Goal: Task Accomplishment & Management: Manage account settings

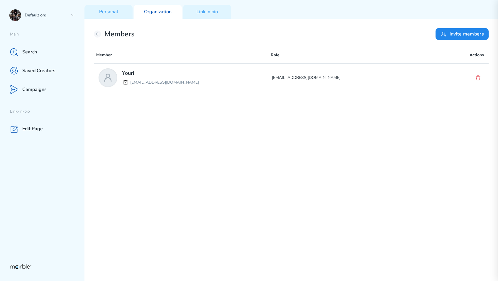
click at [425, 131] on div "Youri yourilazy@gmail.com yourilazy@gmail.com" at bounding box center [291, 170] width 395 height 215
click at [382, 132] on div "Youri yourilazy@gmail.com yourilazy@gmail.com" at bounding box center [291, 170] width 395 height 215
click at [72, 11] on div "Default org" at bounding box center [42, 15] width 84 height 19
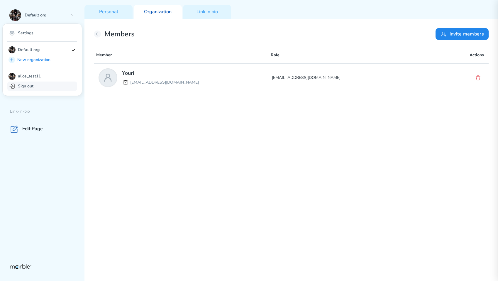
click at [48, 86] on div "Sign out" at bounding box center [42, 85] width 70 height 9
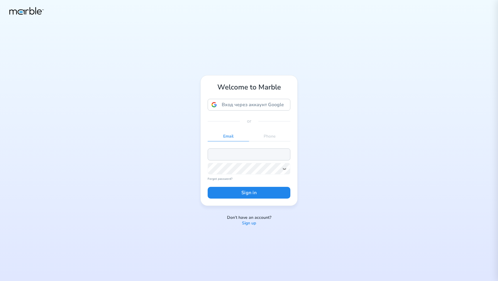
click at [223, 152] on input "email" at bounding box center [249, 154] width 83 height 12
paste input "dashchinskiystas+alice@gmail.com"
type input "dashchinskiystas+alice@gmail.com"
click at [285, 171] on icon at bounding box center [284, 168] width 5 height 5
click at [265, 196] on button "Sign in" at bounding box center [249, 193] width 83 height 12
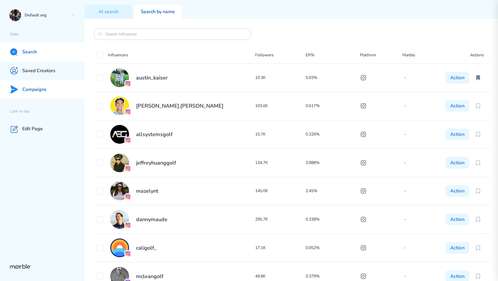
click at [52, 91] on div "Campaigns" at bounding box center [42, 89] width 84 height 19
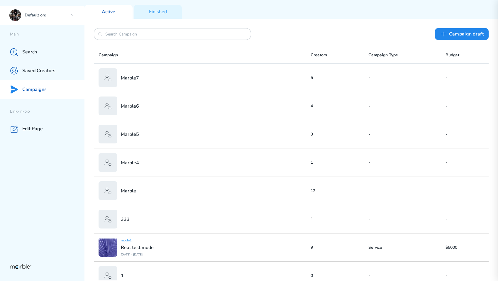
click at [65, 13] on p "Default org" at bounding box center [46, 16] width 43 height 6
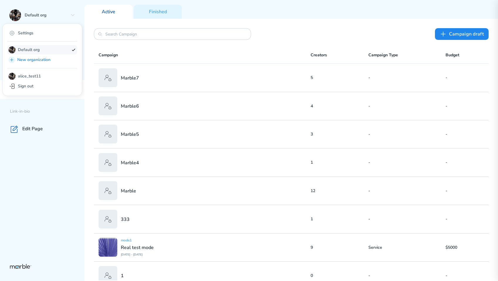
click at [50, 49] on p "Default org" at bounding box center [43, 49] width 51 height 7
click at [47, 35] on div "Settings" at bounding box center [42, 32] width 70 height 9
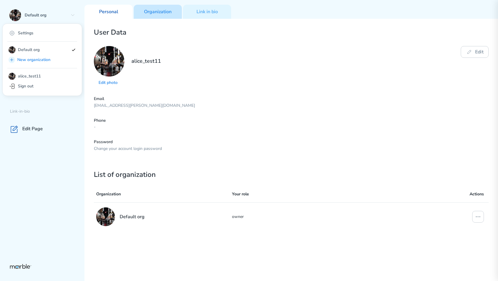
click at [167, 10] on p "Organization" at bounding box center [158, 12] width 28 height 6
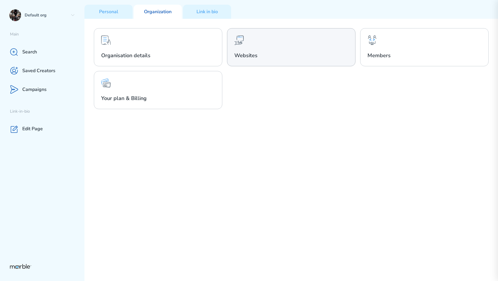
click at [268, 38] on div "Websites" at bounding box center [291, 47] width 128 height 38
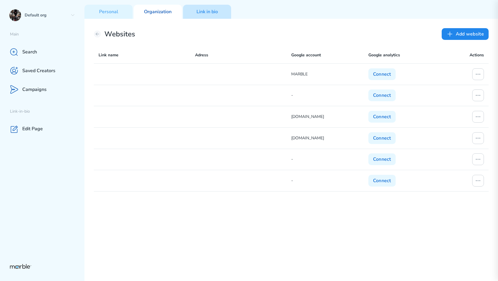
click at [193, 12] on div "Link in bio" at bounding box center [207, 12] width 48 height 14
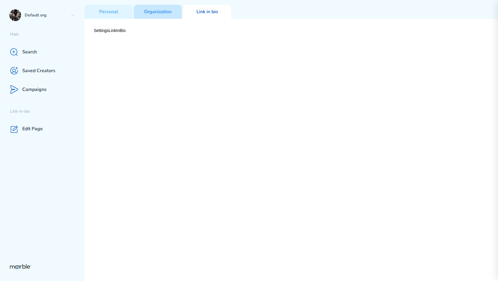
click at [170, 13] on p "Organization" at bounding box center [158, 12] width 28 height 6
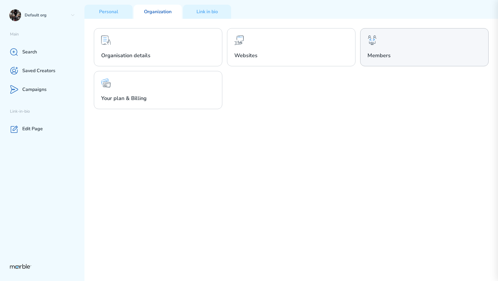
click at [382, 41] on div "Members" at bounding box center [424, 47] width 128 height 38
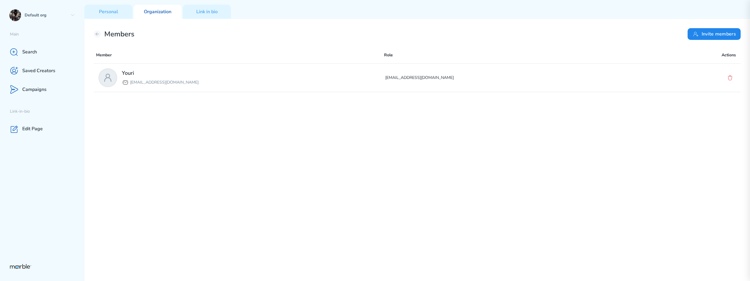
click at [497, 183] on div "Youri yourilazy@gmail.com yourilazy@gmail.com" at bounding box center [417, 170] width 647 height 215
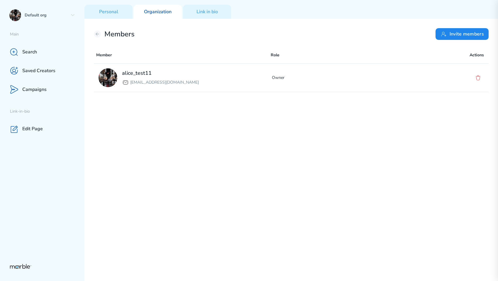
click at [227, 112] on div "alice_test11 [EMAIL_ADDRESS][DOMAIN_NAME] Owner" at bounding box center [291, 171] width 395 height 217
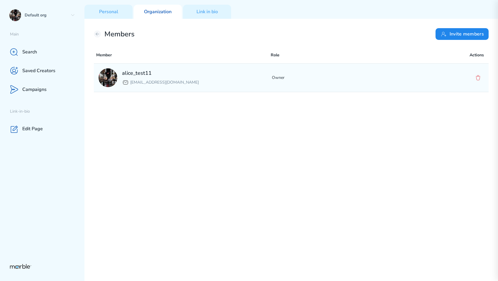
click at [221, 79] on div "alice_test11 [EMAIL_ADDRESS][DOMAIN_NAME]" at bounding box center [184, 77] width 173 height 19
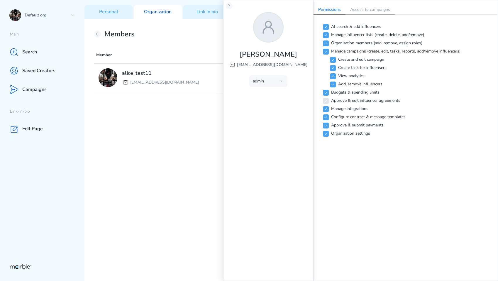
click at [359, 10] on p "Access to campaigns" at bounding box center [369, 9] width 49 height 9
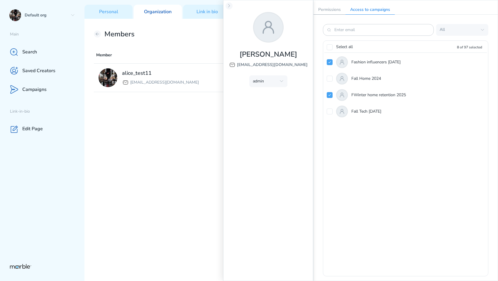
click at [329, 11] on p "Permissions" at bounding box center [329, 9] width 32 height 9
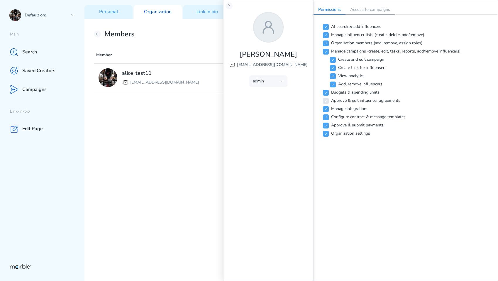
click at [362, 10] on p "Access to campaigns" at bounding box center [369, 9] width 49 height 9
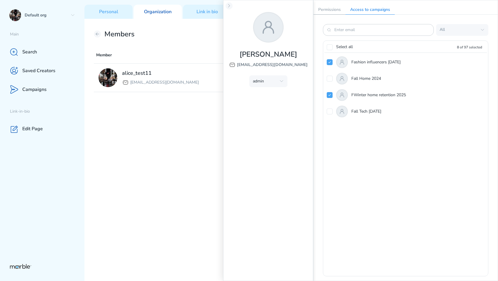
click at [328, 10] on p "Permissions" at bounding box center [329, 9] width 32 height 9
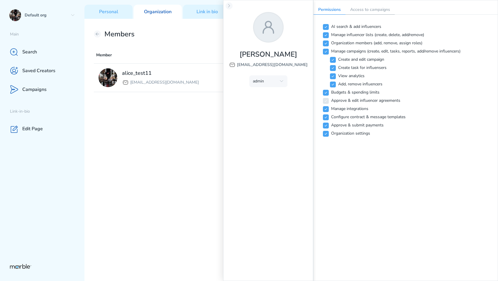
click at [353, 11] on p "Access to campaigns" at bounding box center [369, 9] width 49 height 9
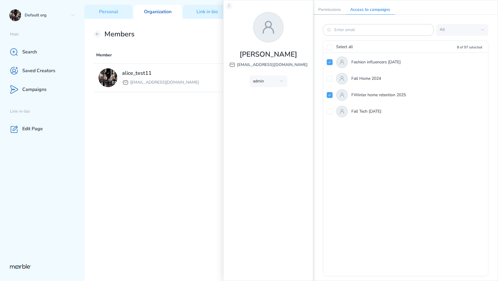
click at [333, 11] on p "Permissions" at bounding box center [329, 9] width 32 height 9
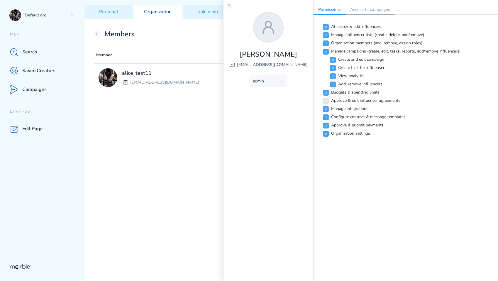
click at [356, 10] on p "Access to campaigns" at bounding box center [369, 9] width 49 height 9
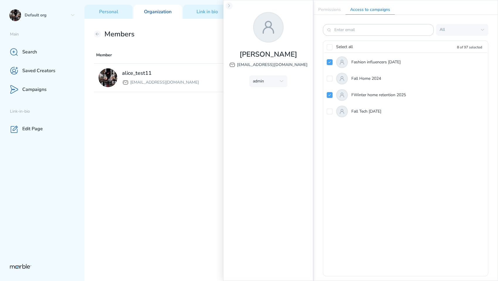
click at [354, 11] on p "Access to campaigns" at bounding box center [369, 9] width 49 height 9
click at [333, 11] on p "Permissions" at bounding box center [329, 9] width 32 height 9
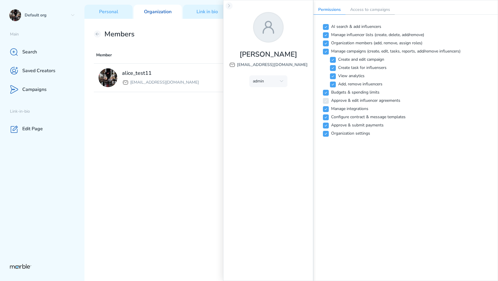
click at [358, 12] on p "Access to campaigns" at bounding box center [369, 9] width 49 height 9
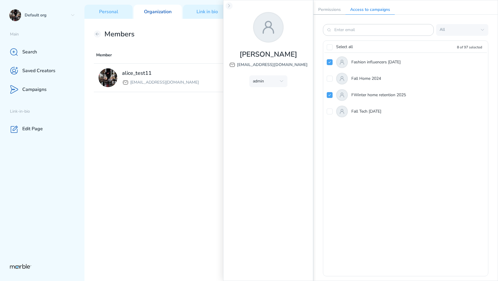
click at [334, 12] on p "Permissions" at bounding box center [329, 9] width 32 height 9
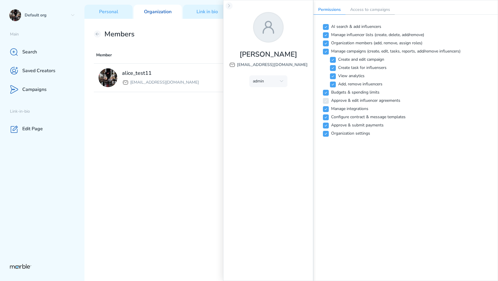
click at [359, 12] on p "Access to campaigns" at bounding box center [369, 9] width 49 height 9
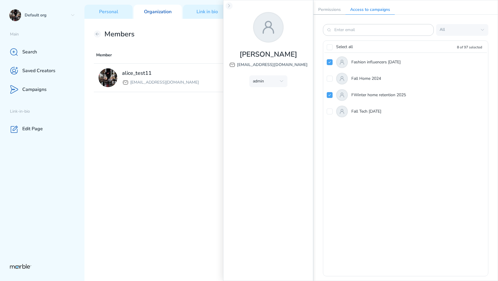
click at [328, 12] on p "Permissions" at bounding box center [329, 9] width 32 height 9
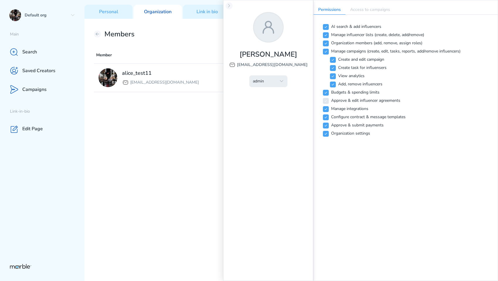
click at [281, 80] on icon "button" at bounding box center [281, 81] width 5 height 5
click at [268, 108] on span "manager" at bounding box center [264, 108] width 21 height 6
click at [276, 85] on button "admin" at bounding box center [268, 81] width 38 height 12
click at [262, 119] on span "analyst" at bounding box center [264, 118] width 21 height 6
click at [271, 80] on div "admin" at bounding box center [264, 82] width 23 height 6
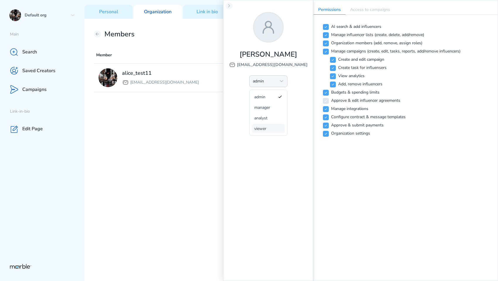
click at [267, 132] on button "viewer" at bounding box center [268, 128] width 33 height 9
click at [268, 83] on div "admin" at bounding box center [264, 82] width 23 height 6
click at [265, 95] on span "admin" at bounding box center [264, 97] width 21 height 6
click at [269, 83] on div "admin" at bounding box center [264, 82] width 23 height 6
click at [264, 111] on button "manager" at bounding box center [268, 107] width 33 height 9
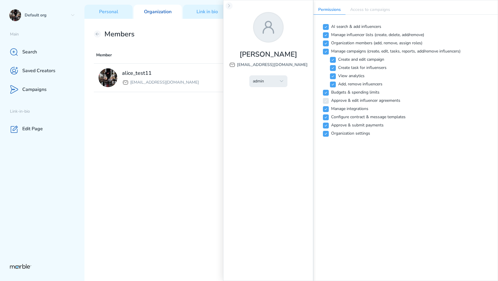
click at [269, 79] on div "admin" at bounding box center [264, 82] width 23 height 6
click at [266, 120] on button "analyst" at bounding box center [268, 117] width 33 height 9
click at [267, 81] on div "admin" at bounding box center [264, 82] width 23 height 6
click at [266, 126] on span "viewer" at bounding box center [264, 129] width 21 height 6
click at [267, 79] on div "admin" at bounding box center [264, 82] width 23 height 6
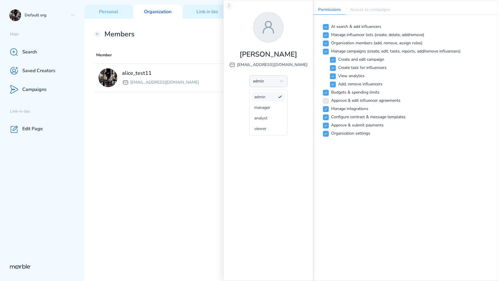
click at [267, 100] on button "admin" at bounding box center [268, 96] width 33 height 9
click at [269, 84] on button "admin" at bounding box center [268, 81] width 38 height 12
click at [266, 113] on button "analyst" at bounding box center [268, 117] width 33 height 9
click at [266, 79] on div "admin" at bounding box center [264, 82] width 23 height 6
click at [264, 98] on span "admin" at bounding box center [264, 97] width 21 height 6
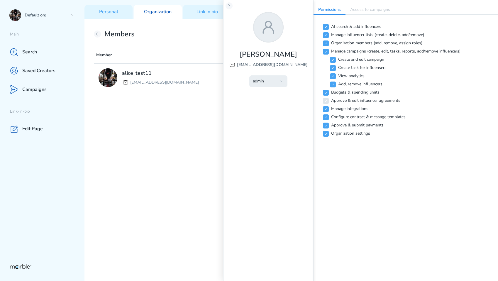
click at [268, 86] on button "admin" at bounding box center [268, 81] width 38 height 12
click at [265, 111] on button "manager" at bounding box center [268, 107] width 33 height 9
click at [268, 82] on div "admin" at bounding box center [264, 82] width 23 height 6
click at [264, 118] on span "analyst" at bounding box center [264, 118] width 21 height 6
click at [267, 83] on div "admin" at bounding box center [264, 82] width 23 height 6
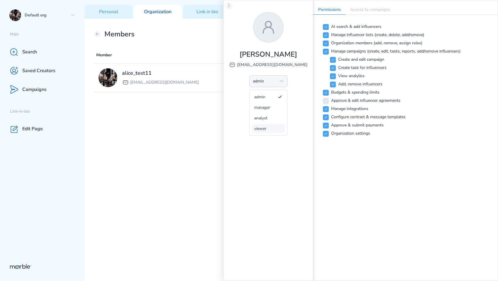
click at [265, 130] on span "viewer" at bounding box center [264, 129] width 21 height 6
click at [181, 131] on div "alice_test11 yourilazy@gmail.com Owner" at bounding box center [291, 171] width 395 height 217
click at [229, 6] on icon at bounding box center [229, 6] width 5 height 5
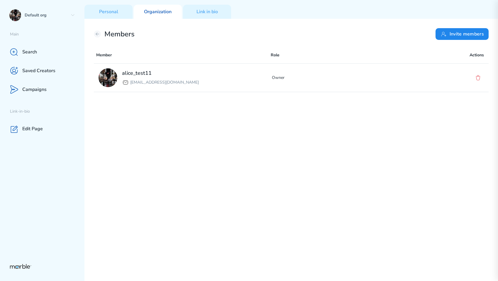
click at [260, 223] on div "alice_test11 yourilazy@gmail.com Owner" at bounding box center [291, 171] width 395 height 217
click at [280, 109] on div "alice_test11 yourilazy@gmail.com Owner" at bounding box center [291, 171] width 395 height 217
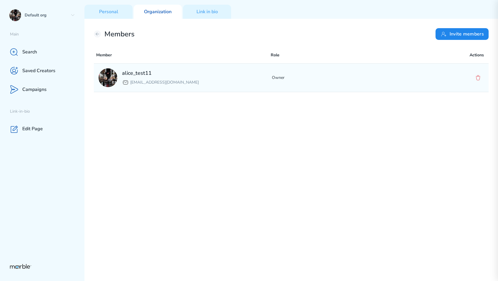
click at [339, 80] on p "Owner" at bounding box center [358, 77] width 173 height 7
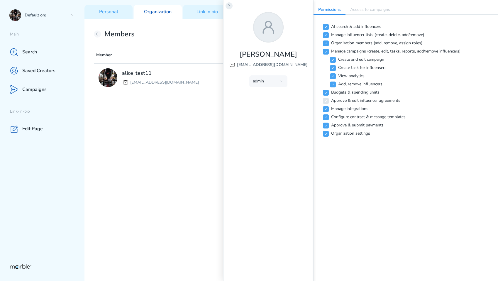
click at [230, 6] on icon at bounding box center [229, 6] width 5 height 5
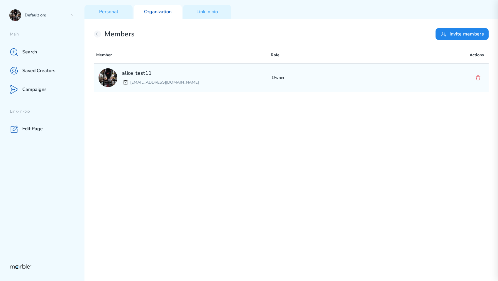
click at [356, 88] on div "alice_test11 yourilazy@gmail.com Owner" at bounding box center [291, 78] width 395 height 28
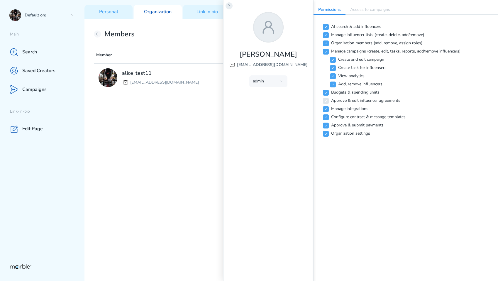
click at [230, 7] on icon at bounding box center [229, 6] width 5 height 5
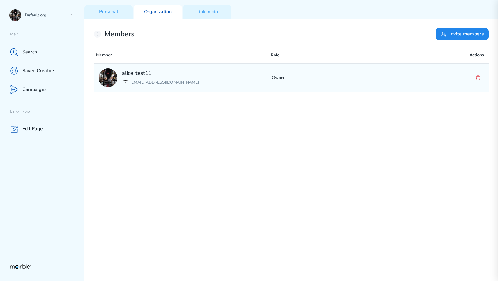
click at [315, 75] on p "Owner" at bounding box center [358, 77] width 173 height 7
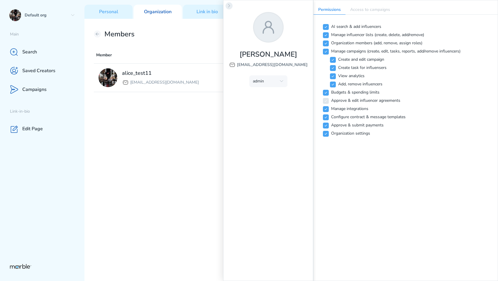
click at [227, 6] on icon at bounding box center [229, 6] width 5 height 5
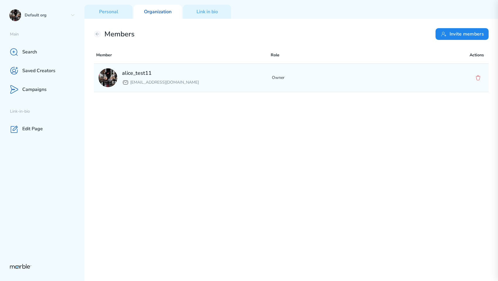
click at [412, 86] on div "alice_test11 yourilazy@gmail.com Owner" at bounding box center [291, 78] width 395 height 28
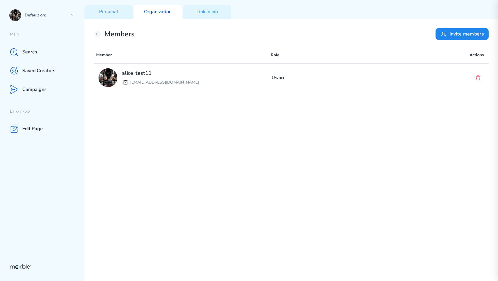
click at [306, 164] on div "alice_test11 [EMAIL_ADDRESS][DOMAIN_NAME] Owner" at bounding box center [291, 171] width 395 height 217
click at [358, 128] on div "alice_test11 [EMAIL_ADDRESS][DOMAIN_NAME] Owner" at bounding box center [291, 171] width 395 height 217
click at [207, 42] on div "Members Invite members Member Role Actions alice_test11 [EMAIL_ADDRESS][DOMAIN_…" at bounding box center [290, 150] width 413 height 262
click at [443, 38] on button "Invite members" at bounding box center [461, 34] width 53 height 12
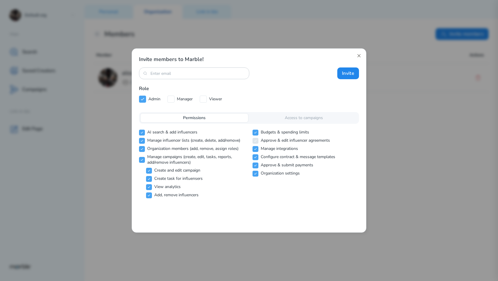
click at [358, 55] on icon at bounding box center [358, 55] width 5 height 5
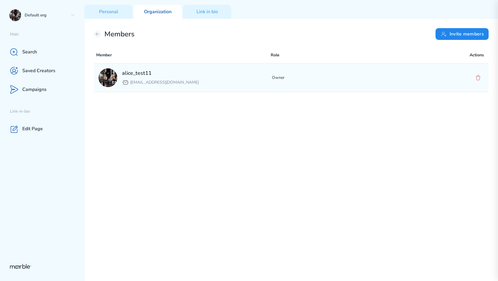
click at [343, 74] on p "Owner" at bounding box center [358, 77] width 173 height 7
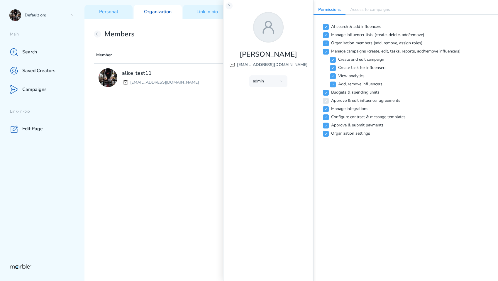
click at [233, 4] on div "Yuri [EMAIL_ADDRESS][DOMAIN_NAME] admin admin manager analyst viewer" at bounding box center [268, 140] width 90 height 281
click at [227, 7] on icon at bounding box center [229, 6] width 5 height 5
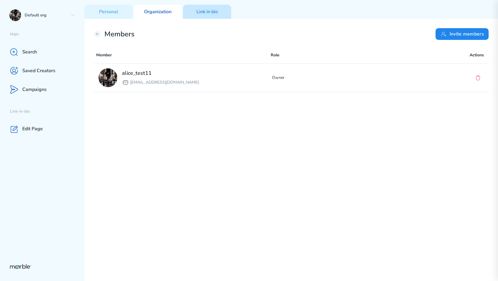
click at [209, 6] on div "Link in bio" at bounding box center [207, 12] width 48 height 14
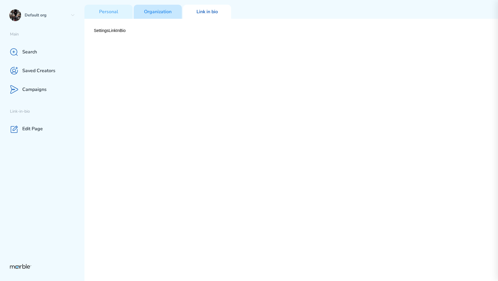
click at [147, 11] on p "Organization" at bounding box center [158, 12] width 28 height 6
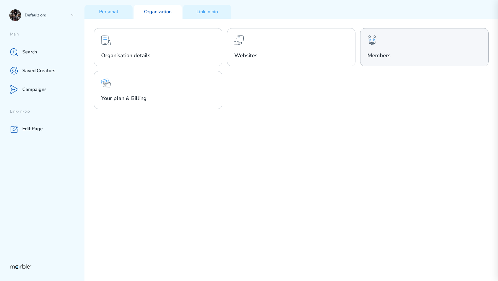
click at [405, 43] on div "Members" at bounding box center [424, 47] width 128 height 38
